Goal: Task Accomplishment & Management: Use online tool/utility

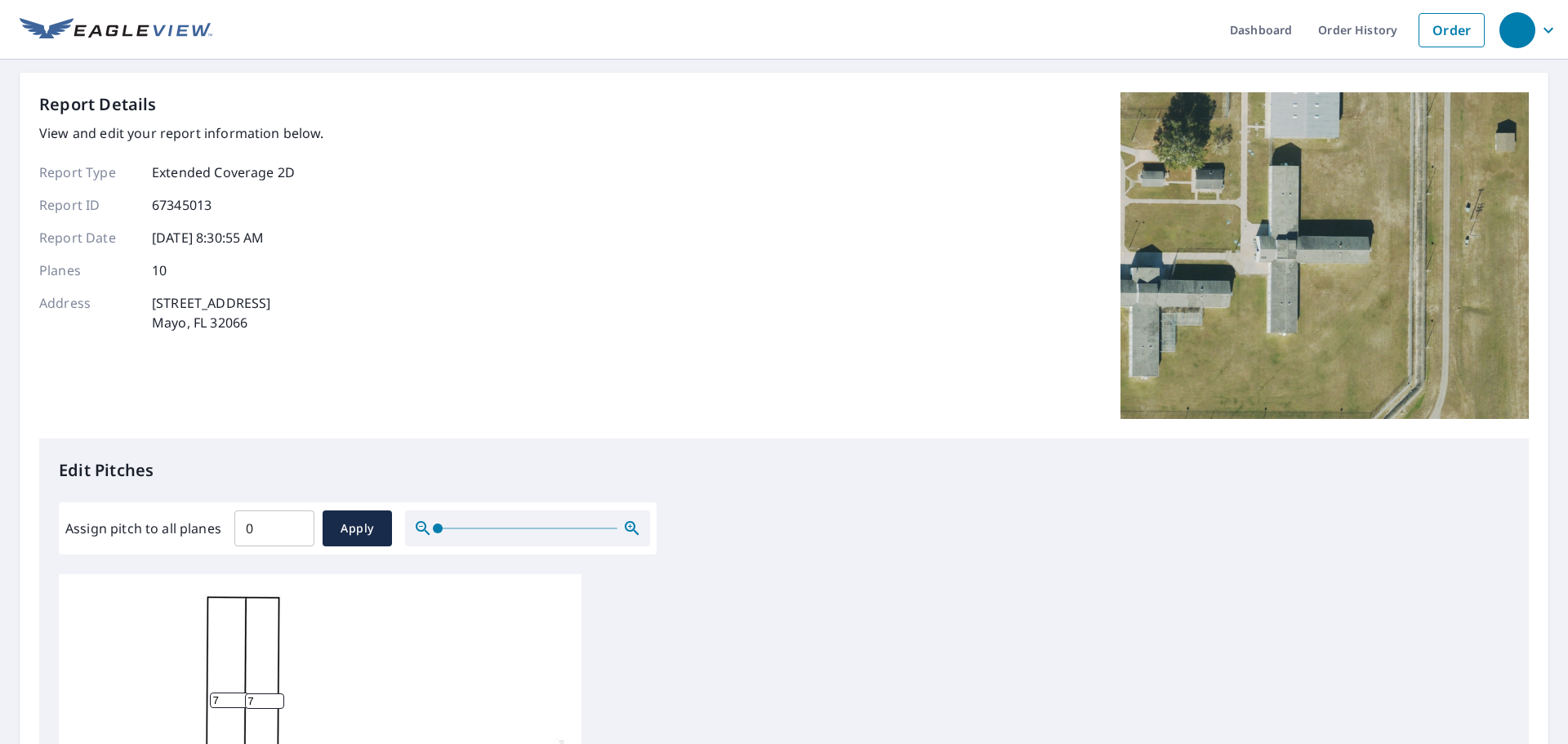
click at [296, 531] on input "0" at bounding box center [273, 528] width 80 height 46
click at [294, 522] on input "0.1" at bounding box center [273, 528] width 80 height 46
click at [294, 522] on input "0.2" at bounding box center [273, 528] width 80 height 46
click at [294, 522] on input "0.3" at bounding box center [273, 528] width 80 height 46
type input "2.9"
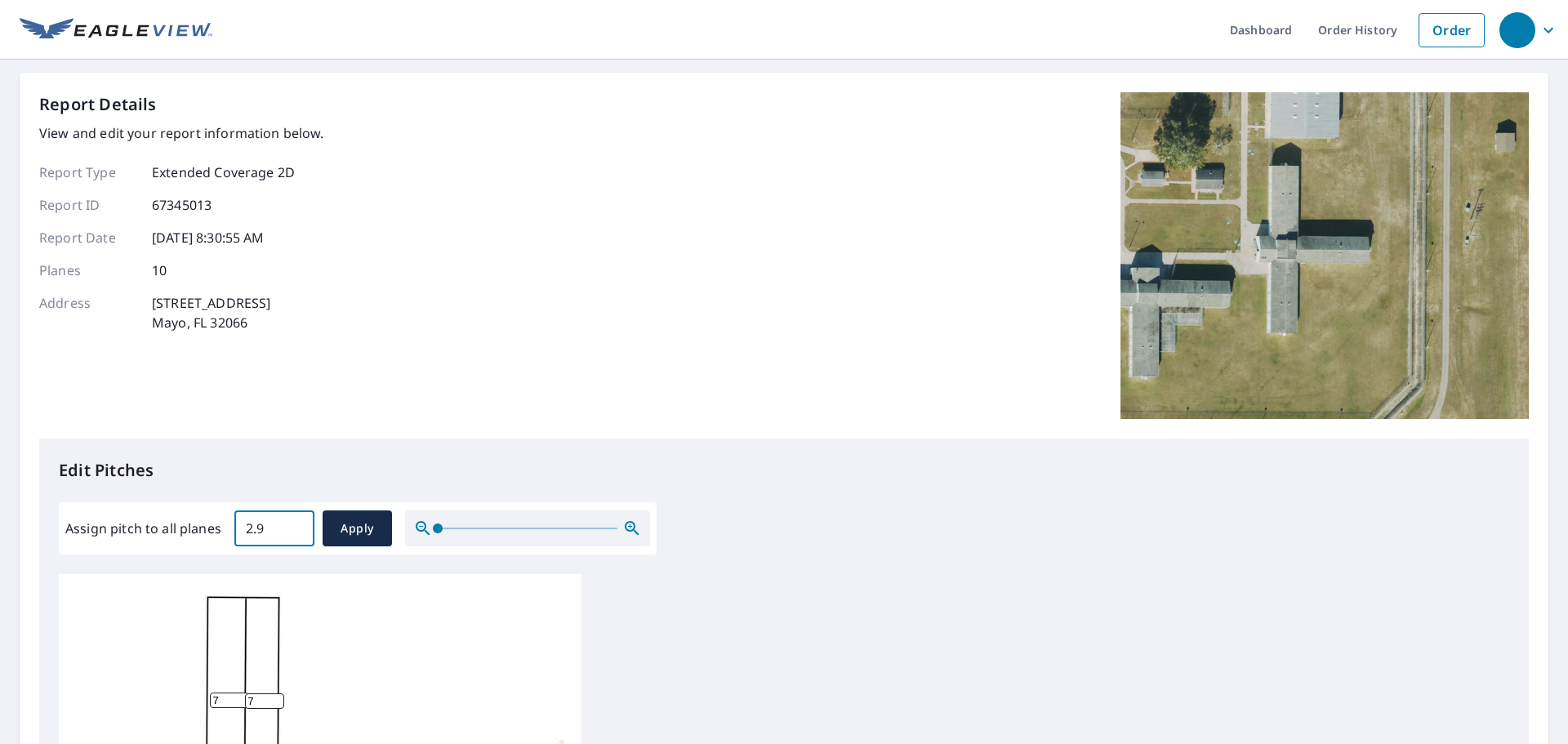
click at [294, 522] on input "2.9" at bounding box center [273, 528] width 80 height 46
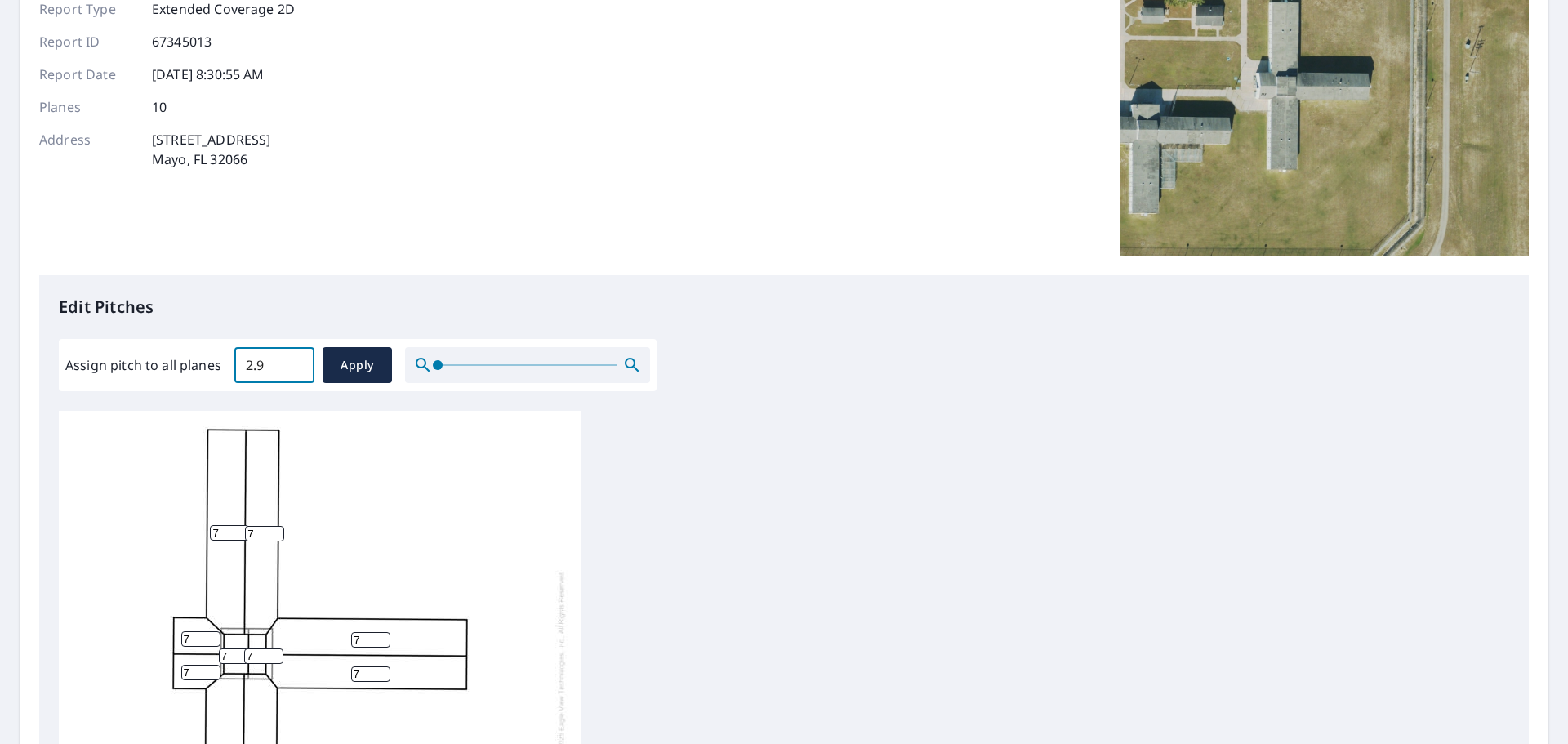
scroll to position [16, 0]
click at [273, 526] on input "6" at bounding box center [265, 533] width 39 height 16
type input "5"
click at [273, 526] on input "5" at bounding box center [265, 533] width 39 height 16
click at [241, 525] on input "6" at bounding box center [229, 532] width 39 height 16
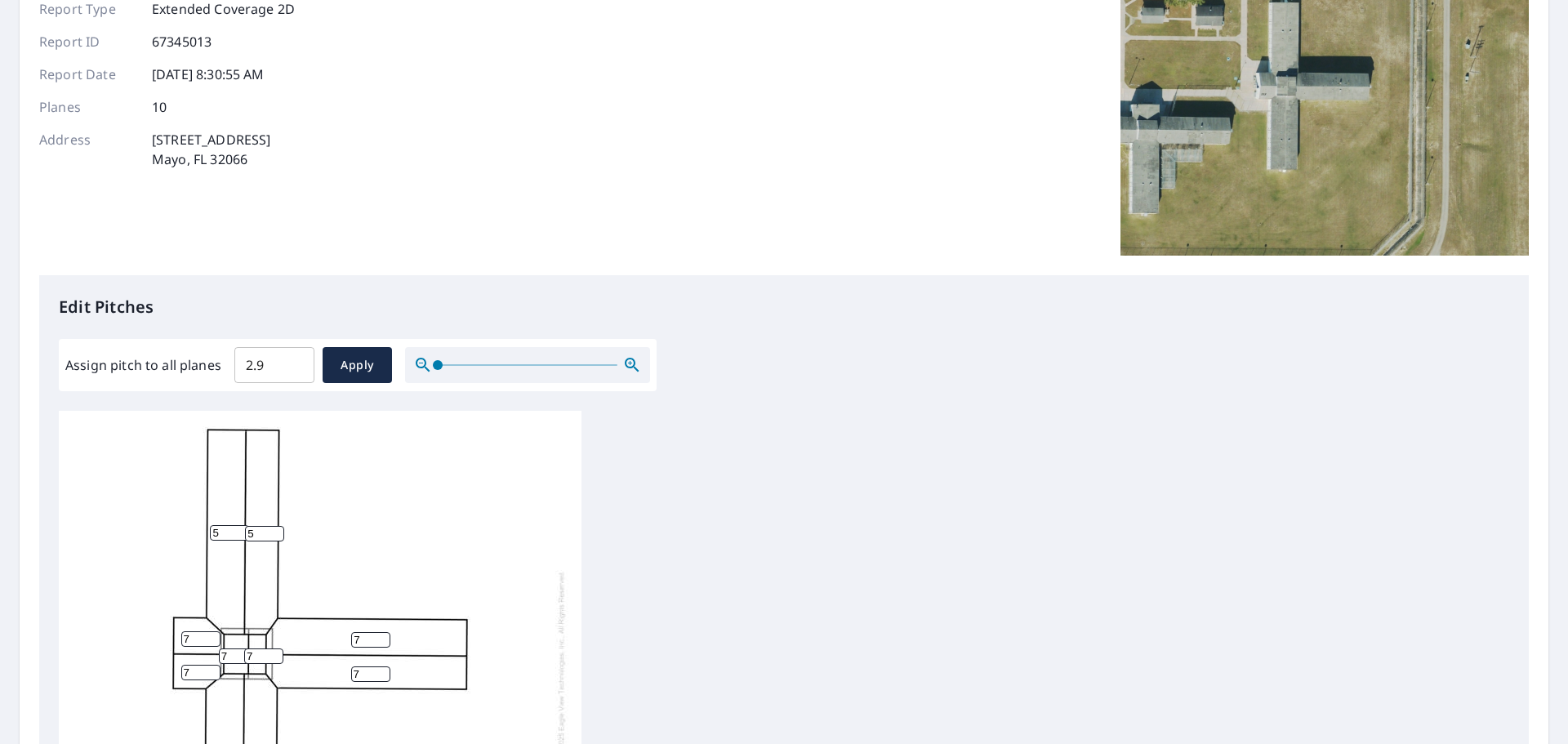
type input "5"
click at [241, 525] on input "5" at bounding box center [229, 532] width 39 height 16
click at [212, 631] on input "8" at bounding box center [201, 638] width 39 height 16
type input "9"
click at [212, 631] on input "9" at bounding box center [201, 638] width 39 height 16
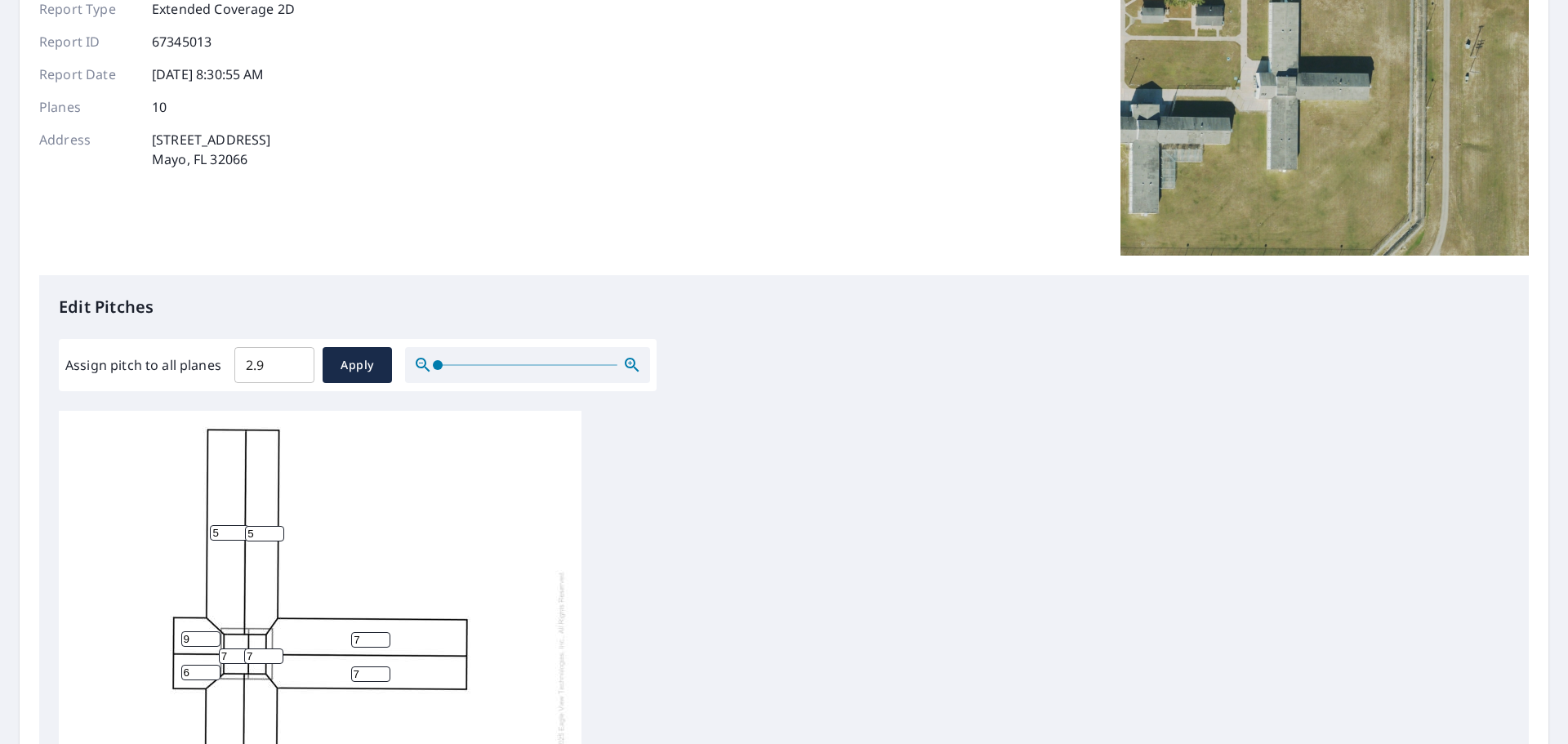
click at [211, 664] on input "6" at bounding box center [201, 672] width 39 height 16
type input "5"
click at [211, 664] on input "5" at bounding box center [201, 672] width 39 height 16
click at [211, 632] on input "8" at bounding box center [201, 638] width 39 height 16
click at [211, 632] on input "7" at bounding box center [201, 638] width 39 height 16
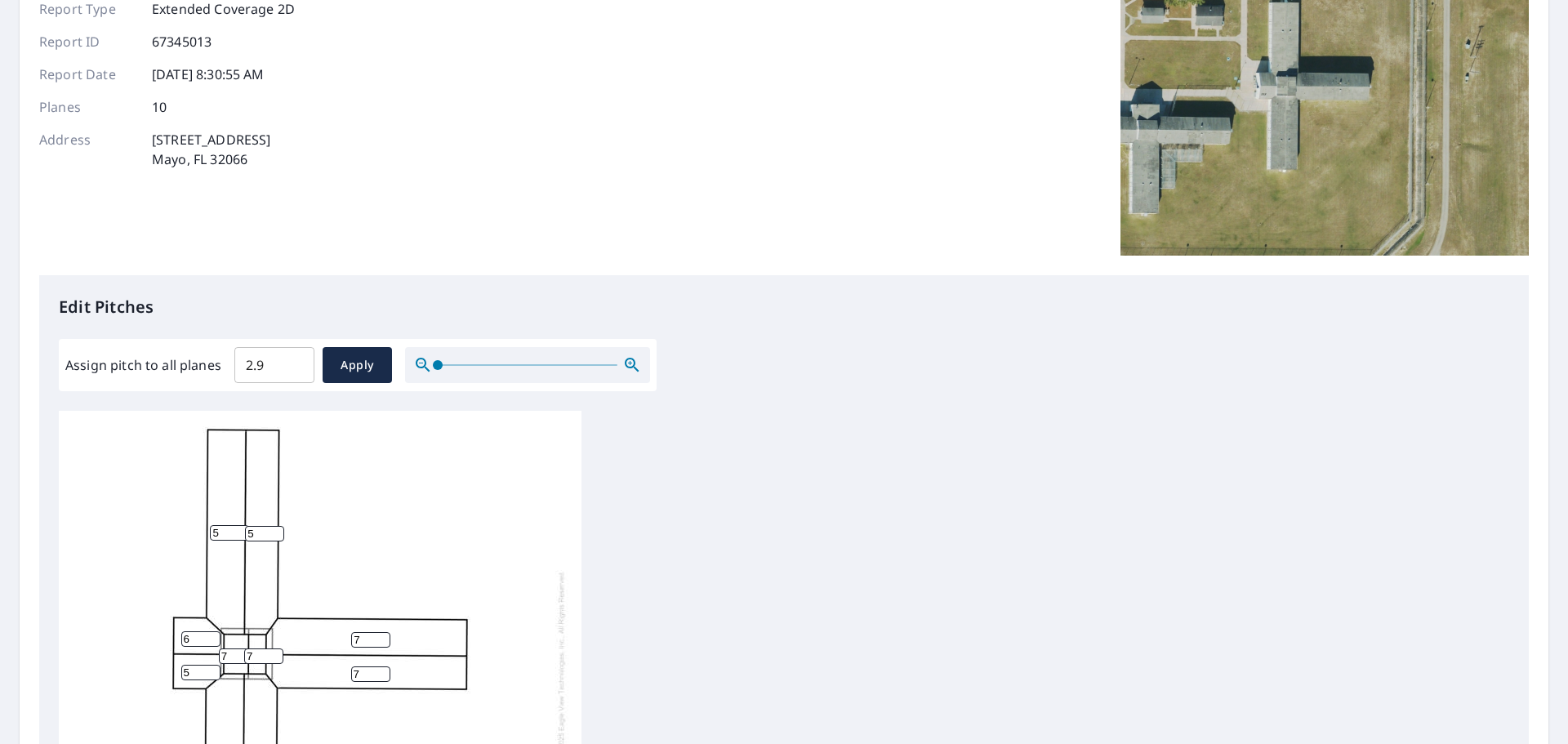
click at [211, 632] on input "6" at bounding box center [201, 638] width 39 height 16
type input "5"
click at [211, 632] on input "5" at bounding box center [201, 638] width 39 height 16
click at [238, 649] on input "7" at bounding box center [239, 656] width 39 height 16
type input "5"
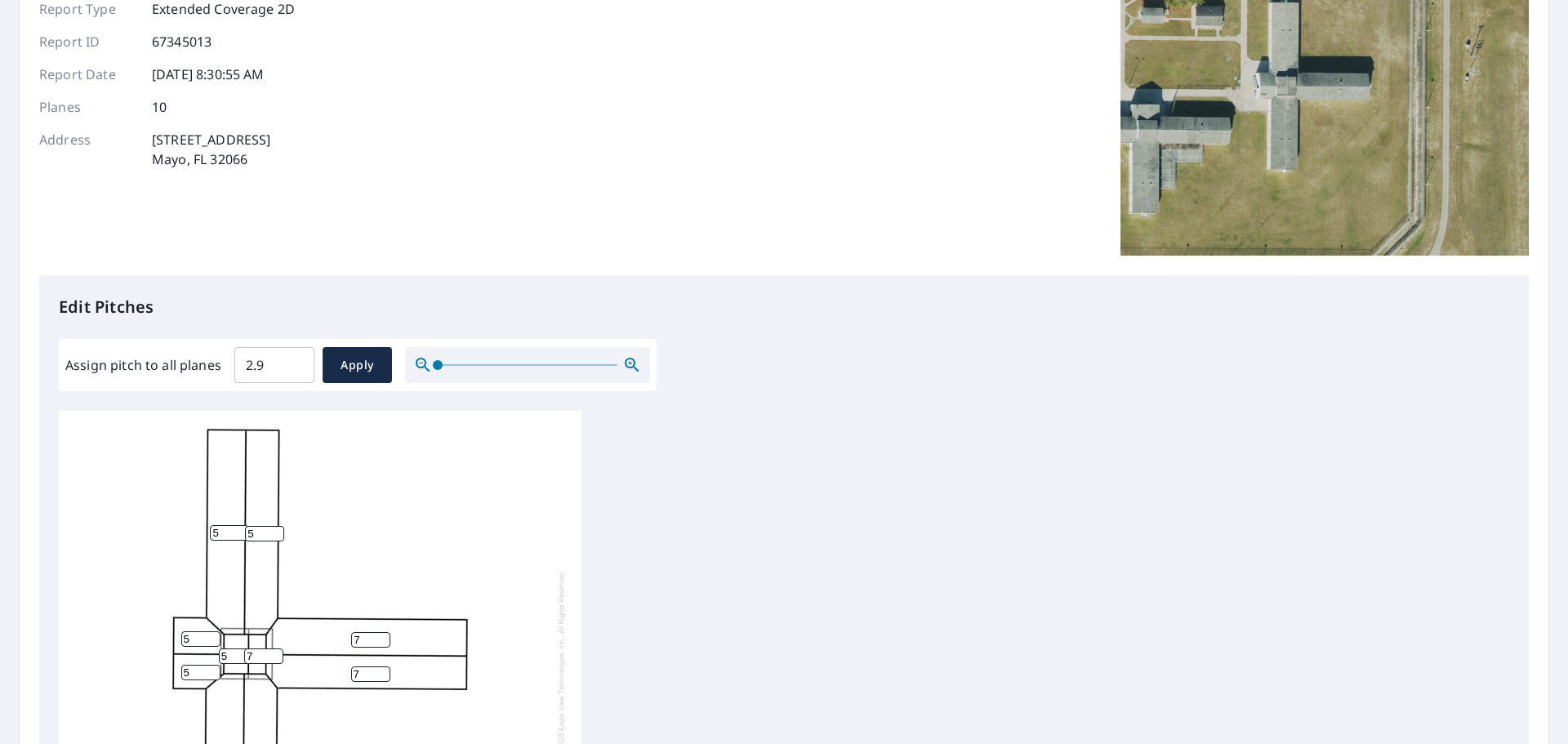
click at [256, 649] on input "7" at bounding box center [264, 656] width 39 height 16
type input "5"
click at [382, 634] on input "6" at bounding box center [371, 639] width 39 height 16
type input "5"
click at [382, 634] on input "5" at bounding box center [371, 639] width 39 height 16
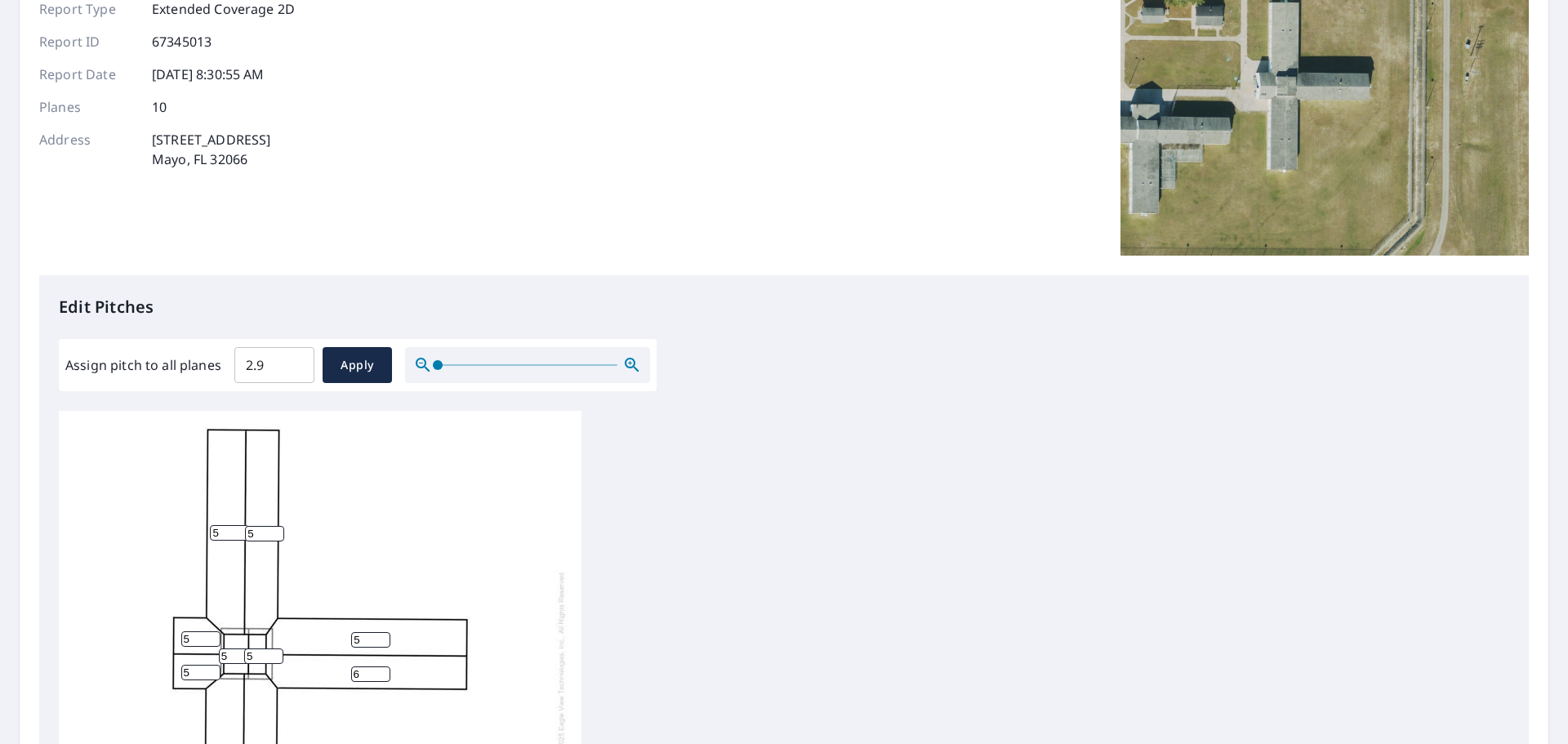
click at [381, 666] on input "6" at bounding box center [371, 674] width 39 height 16
type input "5"
click at [381, 666] on input "5" at bounding box center [371, 674] width 39 height 16
drag, startPoint x: 273, startPoint y: 371, endPoint x: 206, endPoint y: 371, distance: 67.0
click at [206, 371] on div "Assign pitch to all planes 2.9 ​ Apply" at bounding box center [358, 365] width 585 height 36
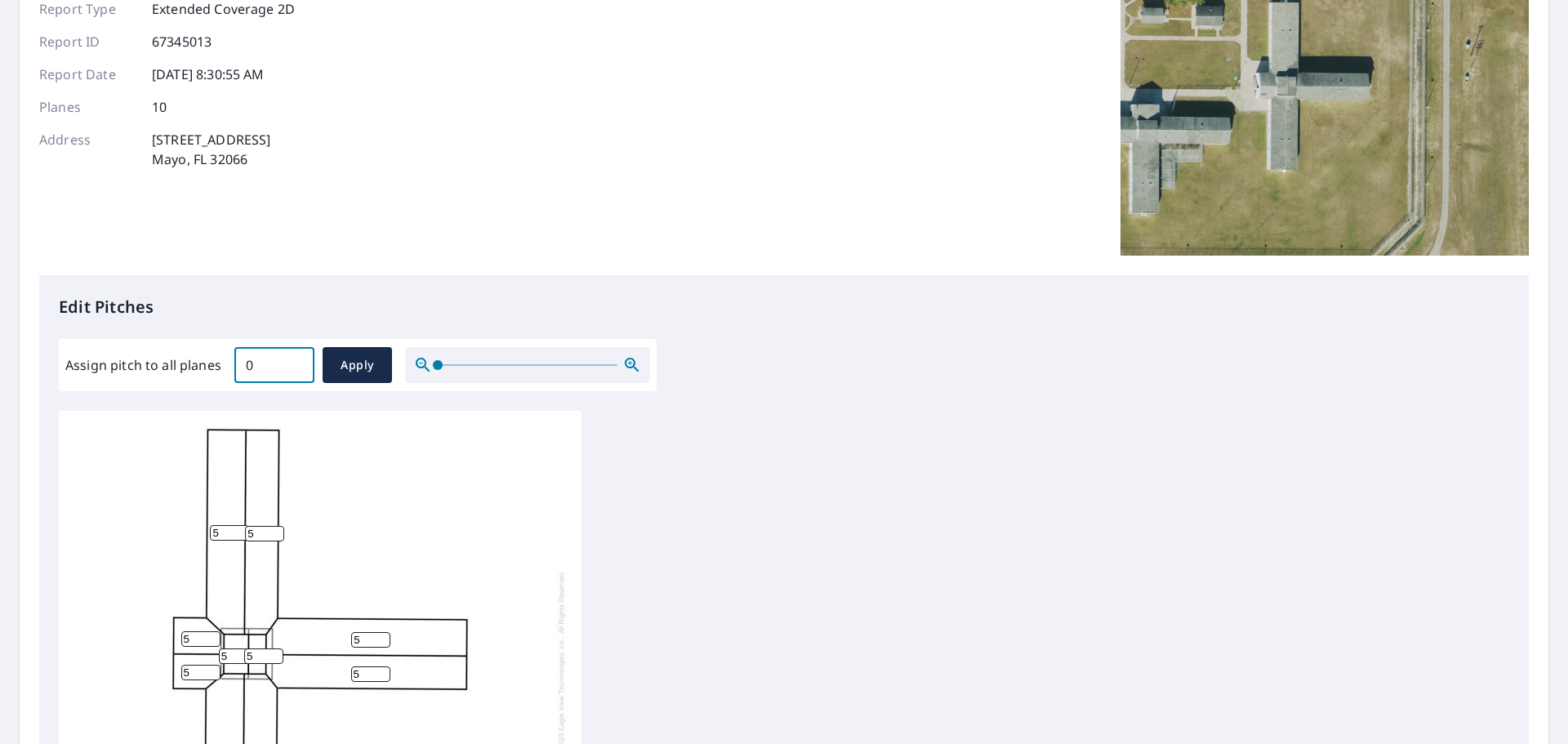
type input "0"
drag, startPoint x: 367, startPoint y: 529, endPoint x: 359, endPoint y: 517, distance: 14.4
click at [367, 528] on div "5 7 5 5 7 5 5 5 5 5" at bounding box center [320, 663] width 522 height 513
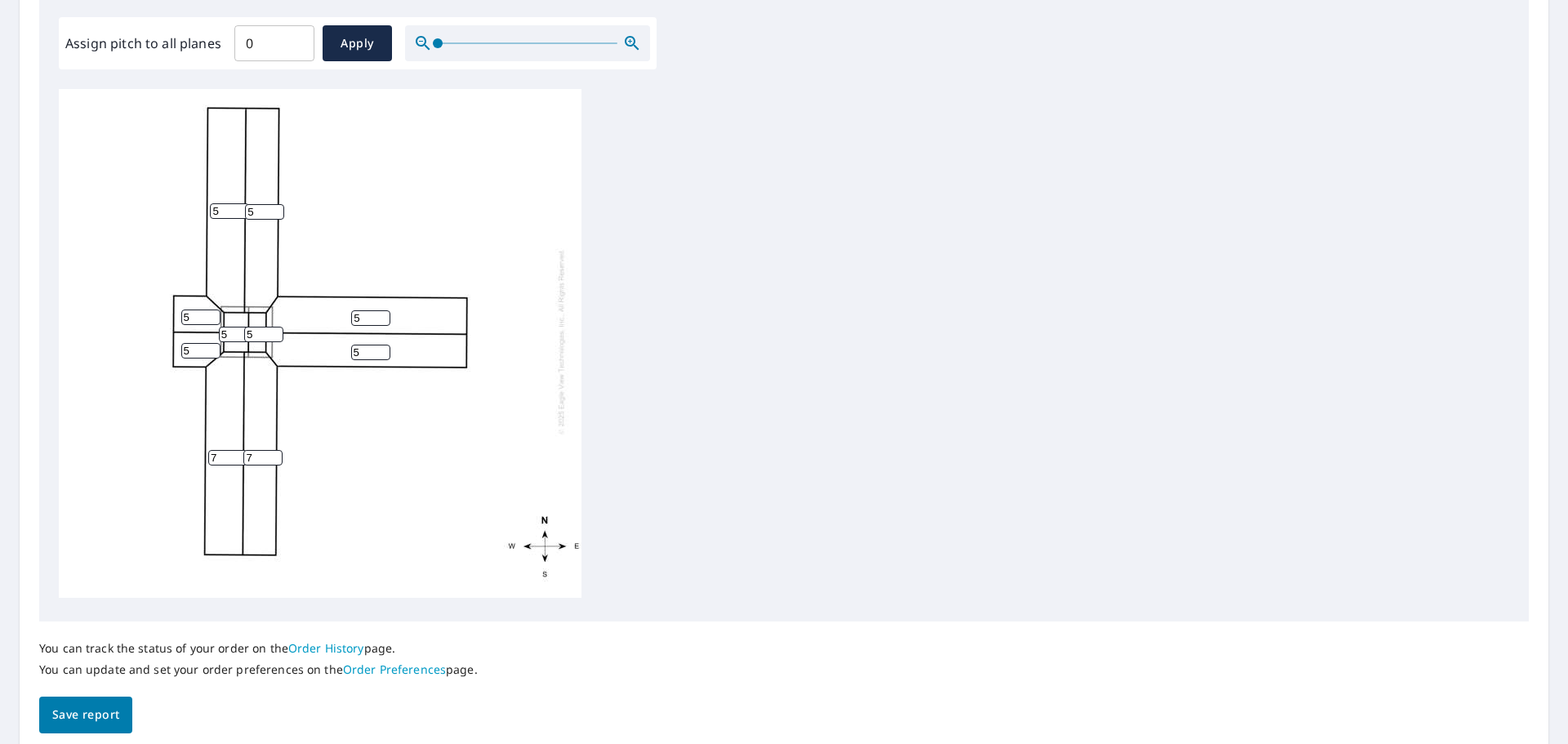
scroll to position [489, 0]
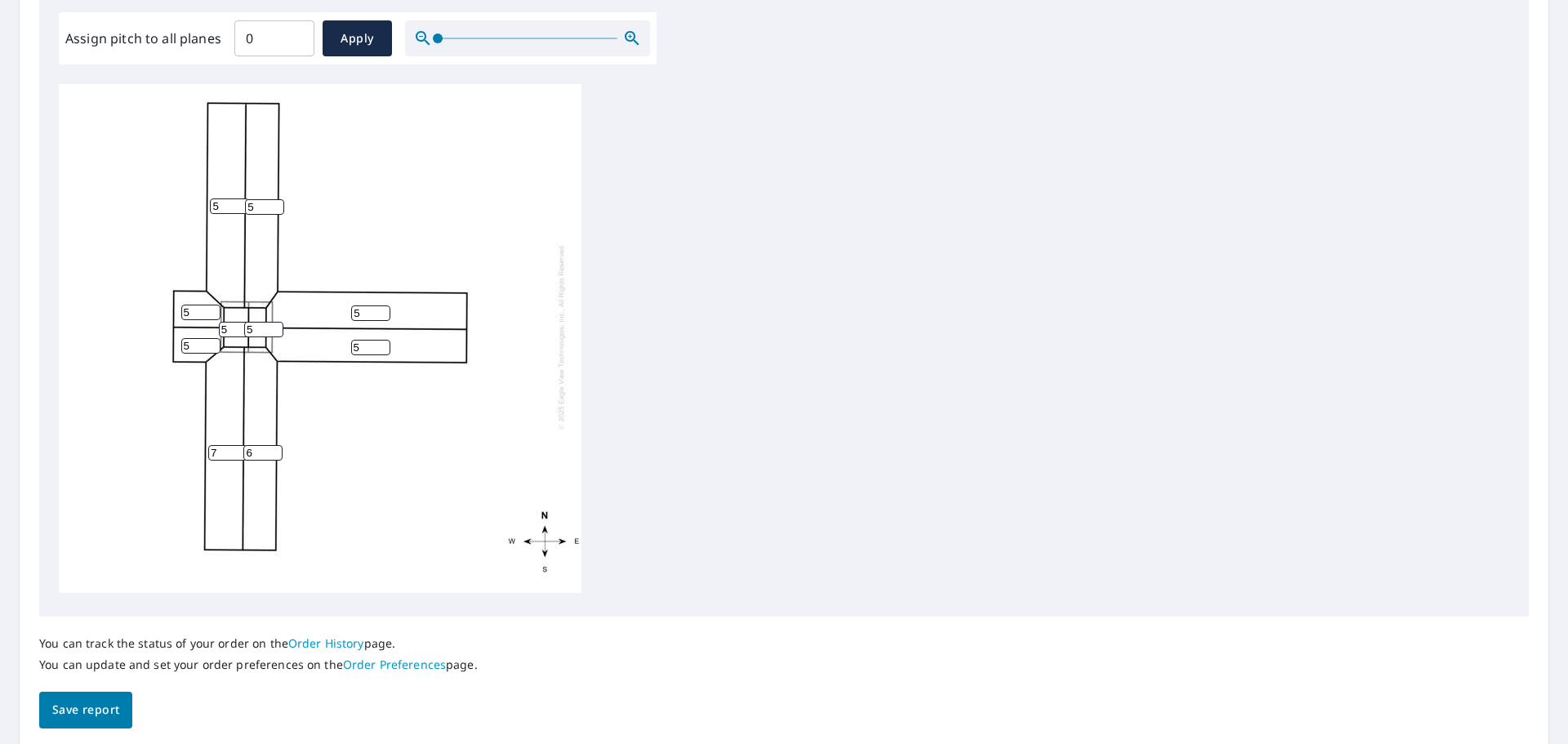
click at [271, 445] on input "6" at bounding box center [263, 452] width 39 height 16
type input "5"
click at [271, 445] on input "5" at bounding box center [263, 452] width 39 height 16
click at [237, 445] on input "6" at bounding box center [227, 452] width 39 height 16
type input "5"
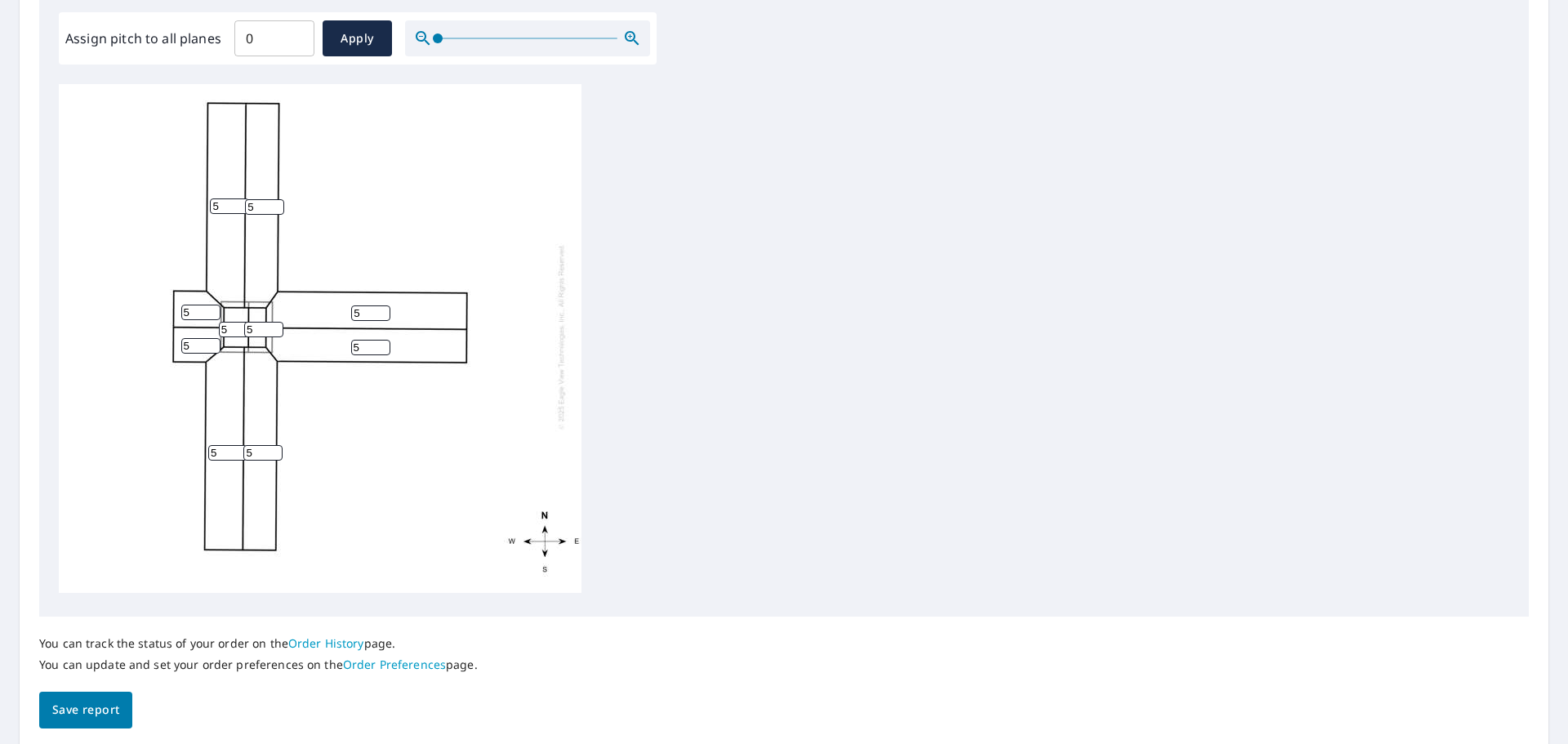
click at [237, 445] on input "5" at bounding box center [227, 452] width 39 height 16
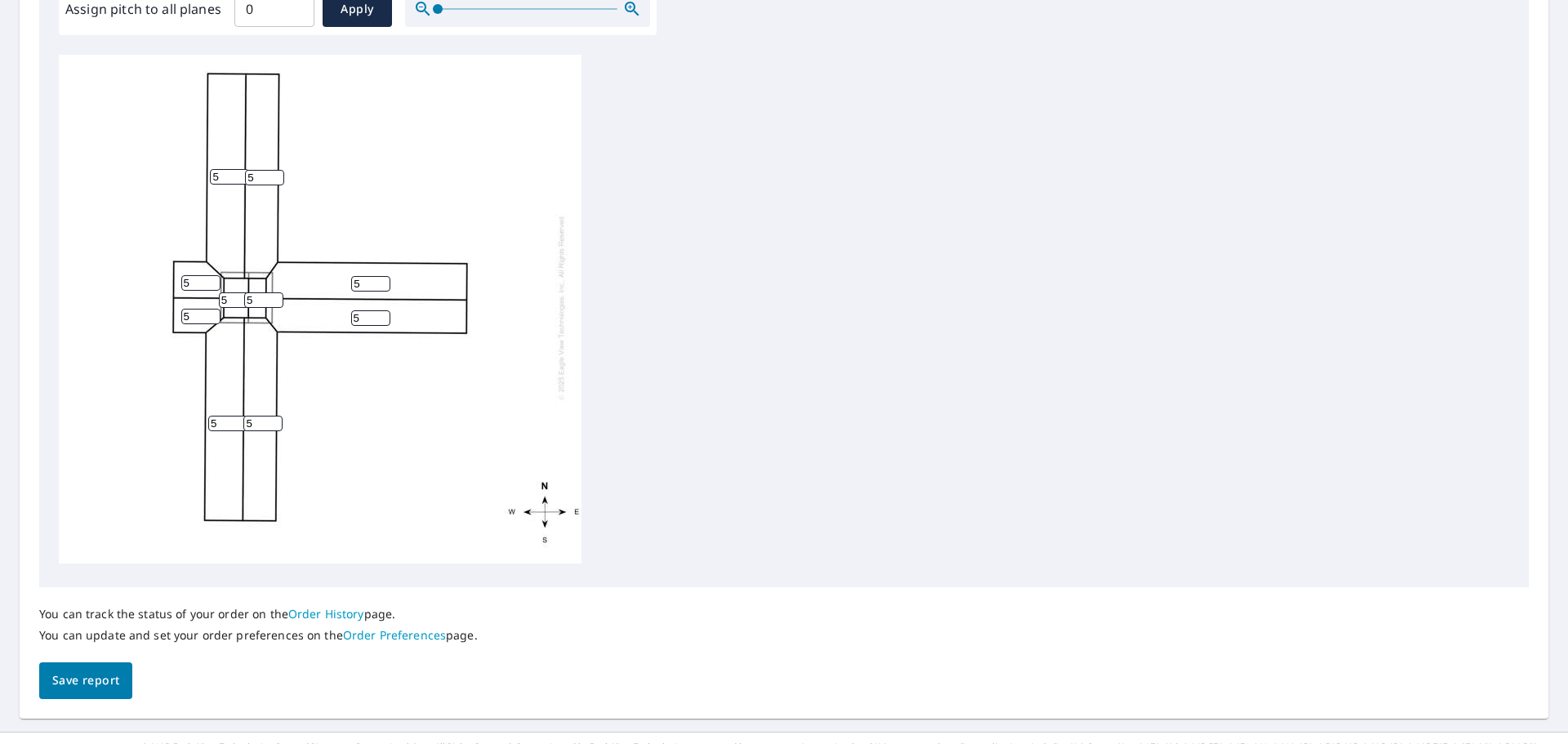
scroll to position [548, 0]
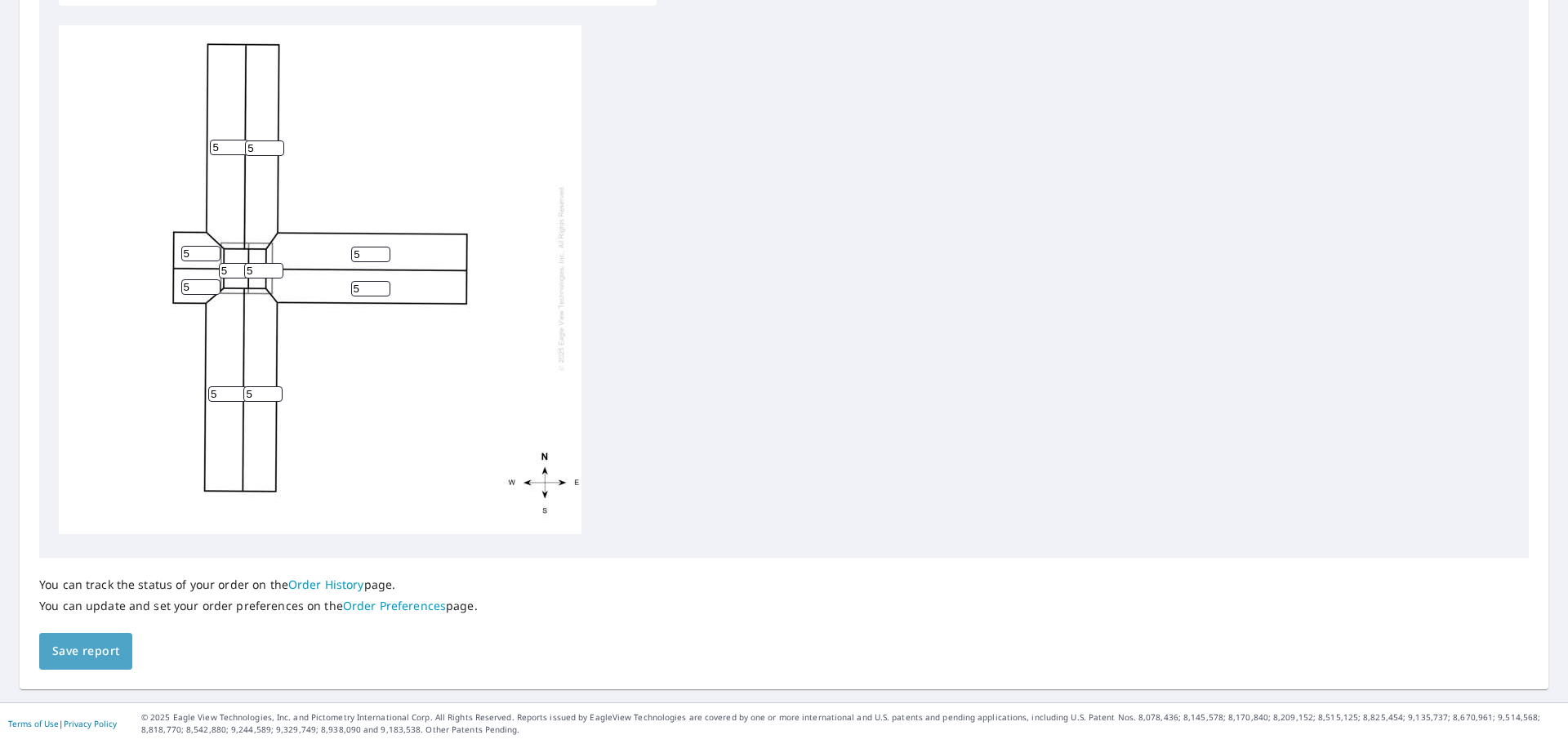
click at [108, 645] on span "Save report" at bounding box center [86, 651] width 67 height 21
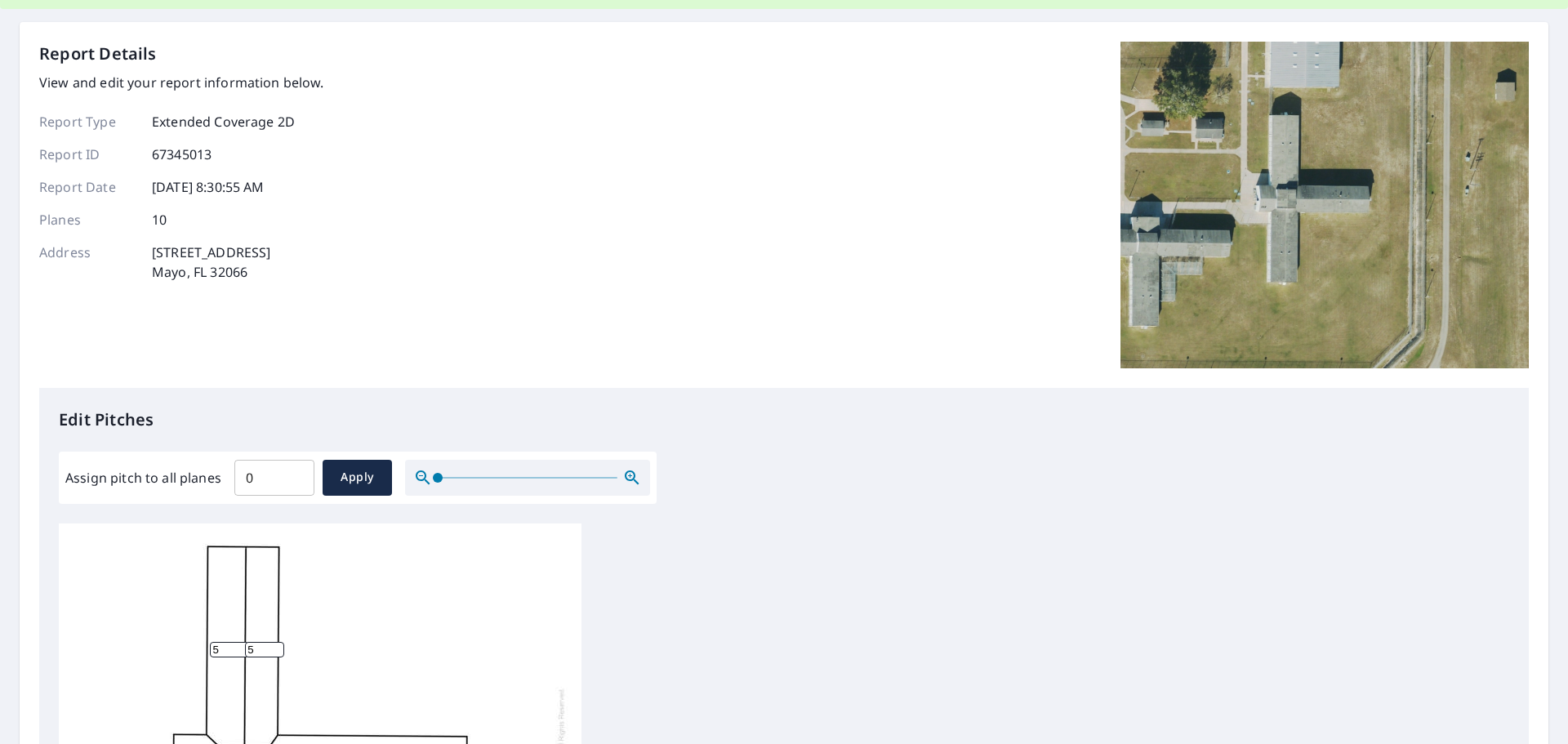
scroll to position [0, 0]
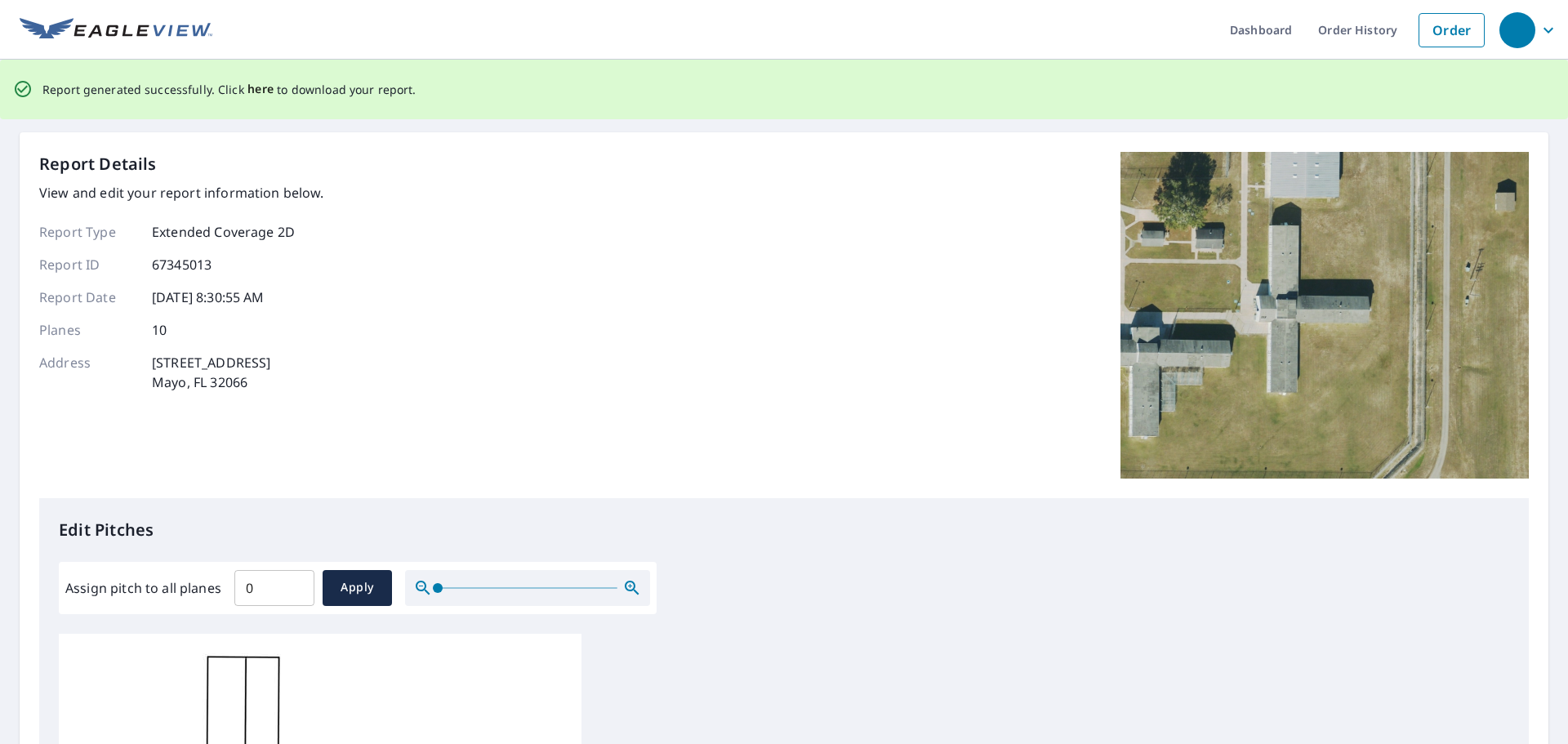
click at [253, 89] on span "here" at bounding box center [260, 90] width 27 height 21
